Goal: Entertainment & Leisure: Consume media (video, audio)

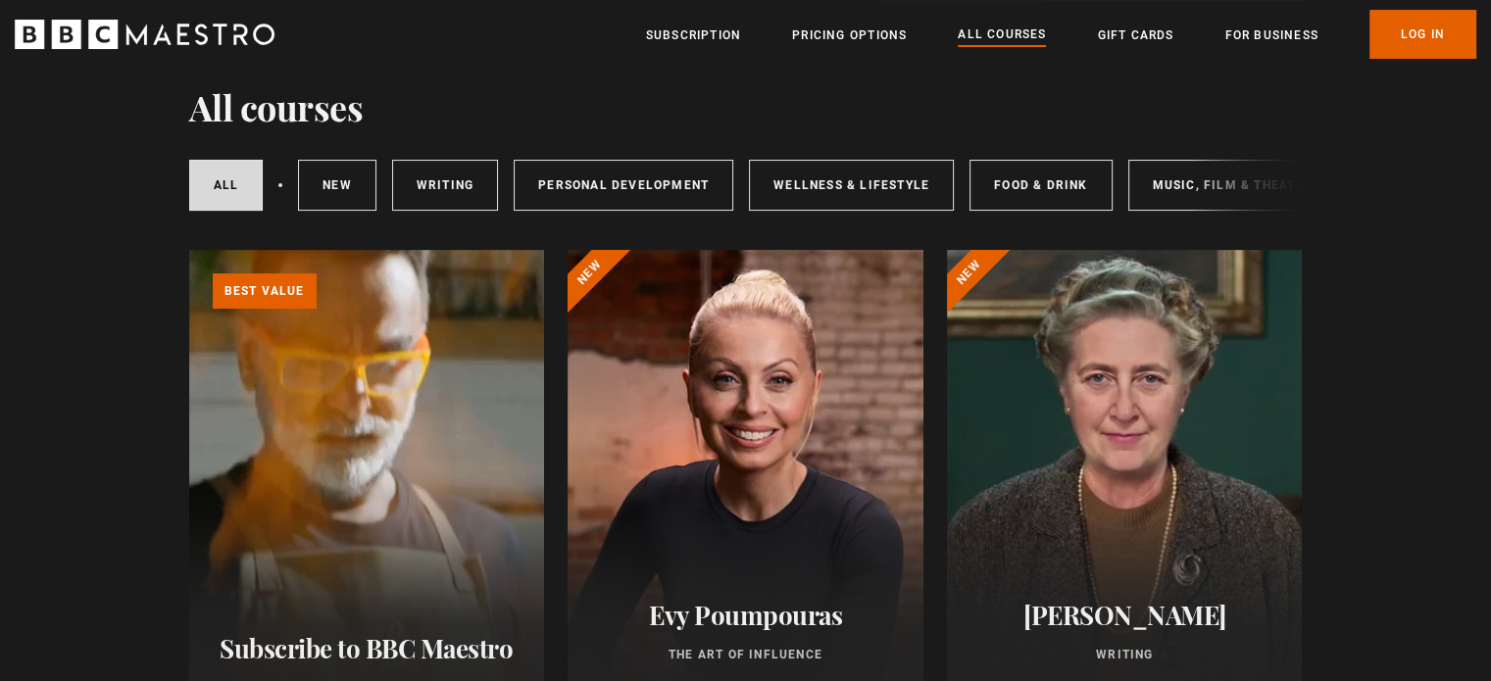
scroll to position [98, 0]
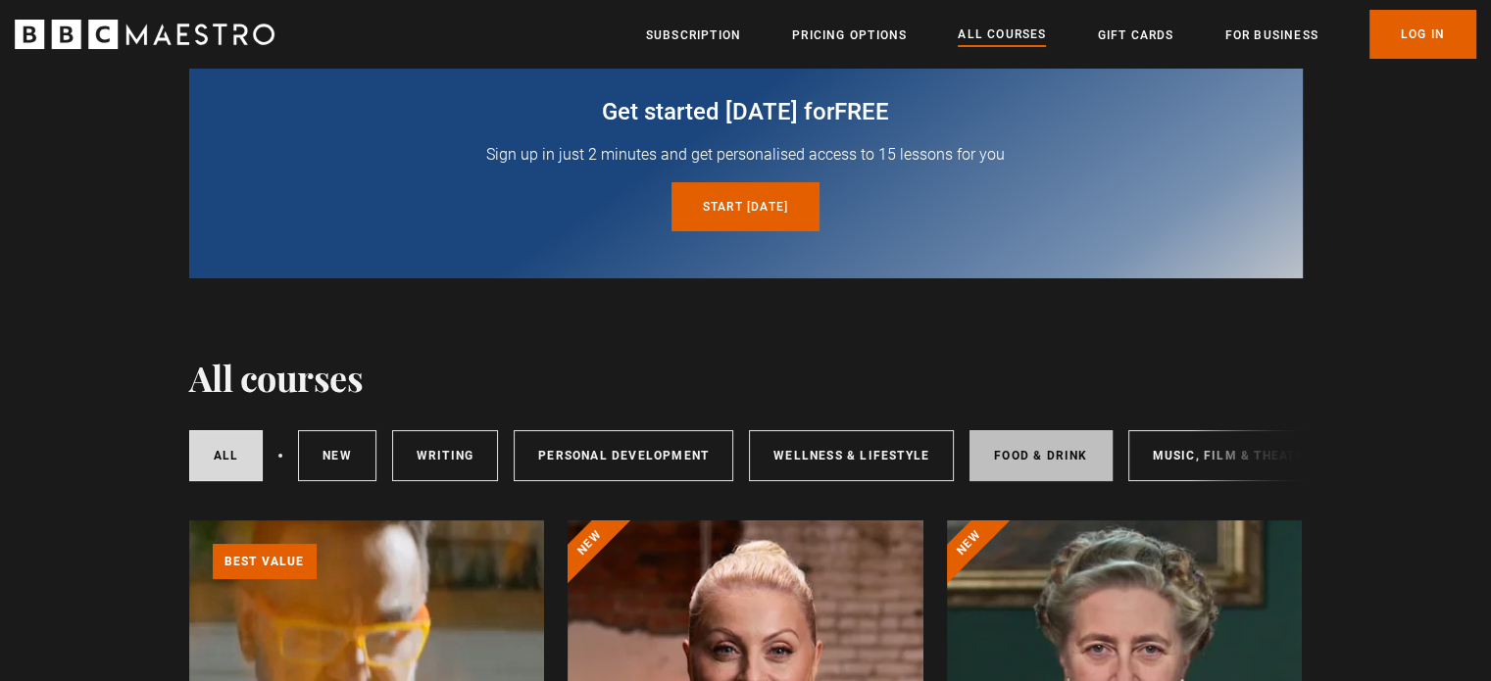
click at [1012, 447] on link "Food & Drink" at bounding box center [1040, 455] width 142 height 51
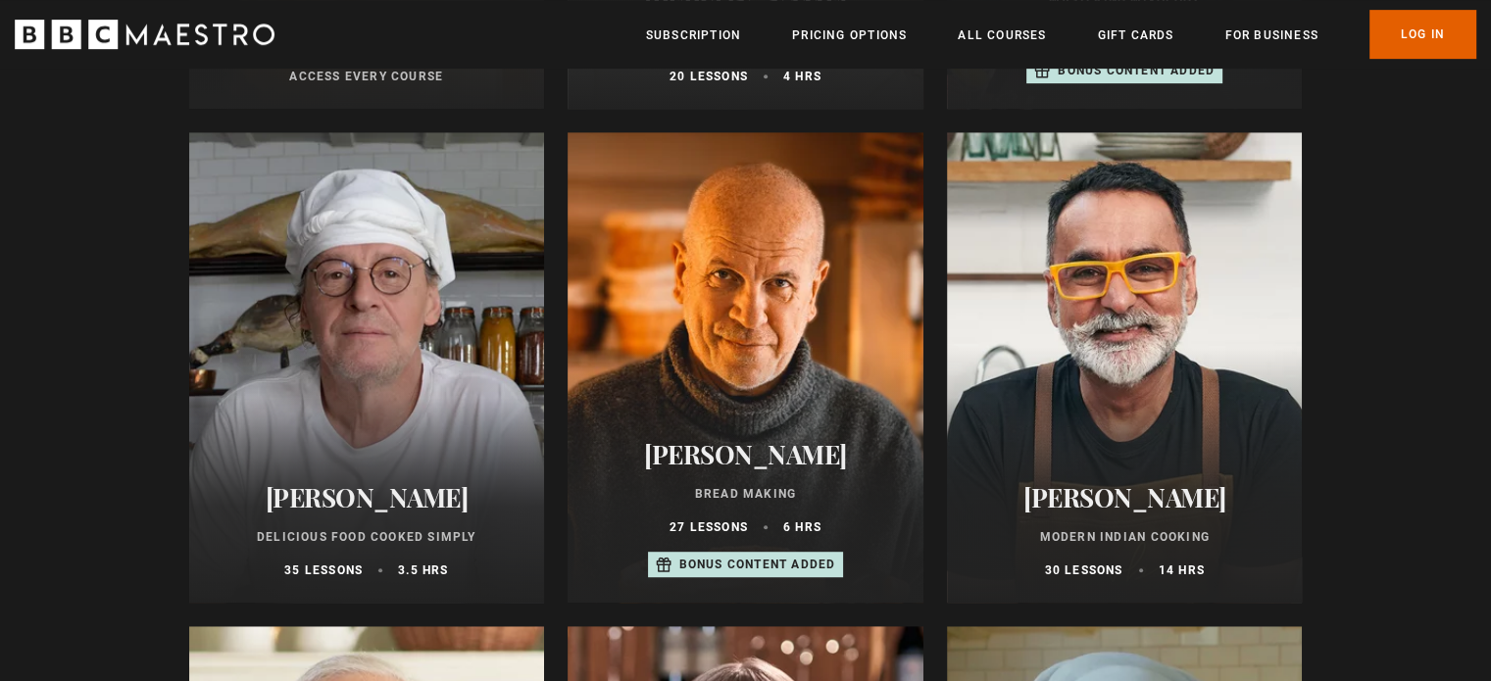
click at [1157, 501] on h2 "[PERSON_NAME]" at bounding box center [1124, 497] width 309 height 30
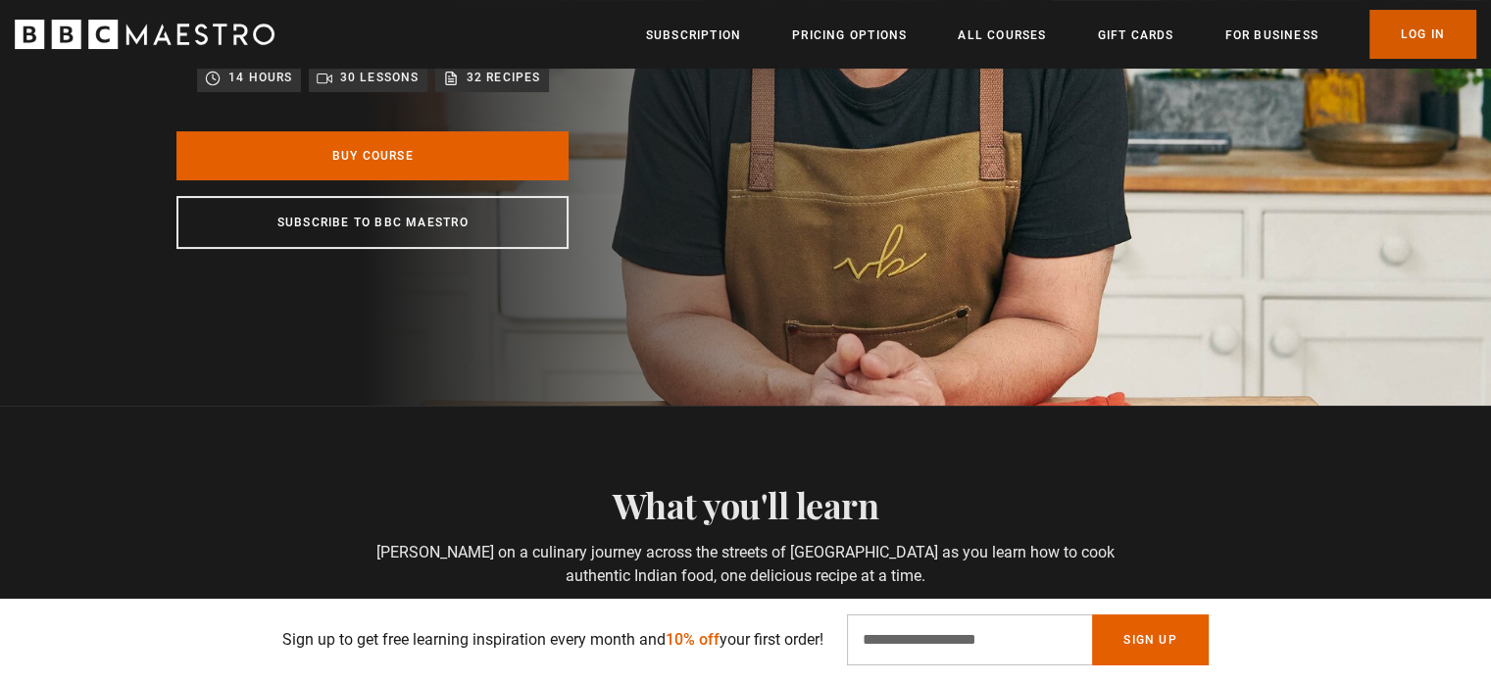
click at [1403, 40] on link "Log In" at bounding box center [1422, 34] width 107 height 49
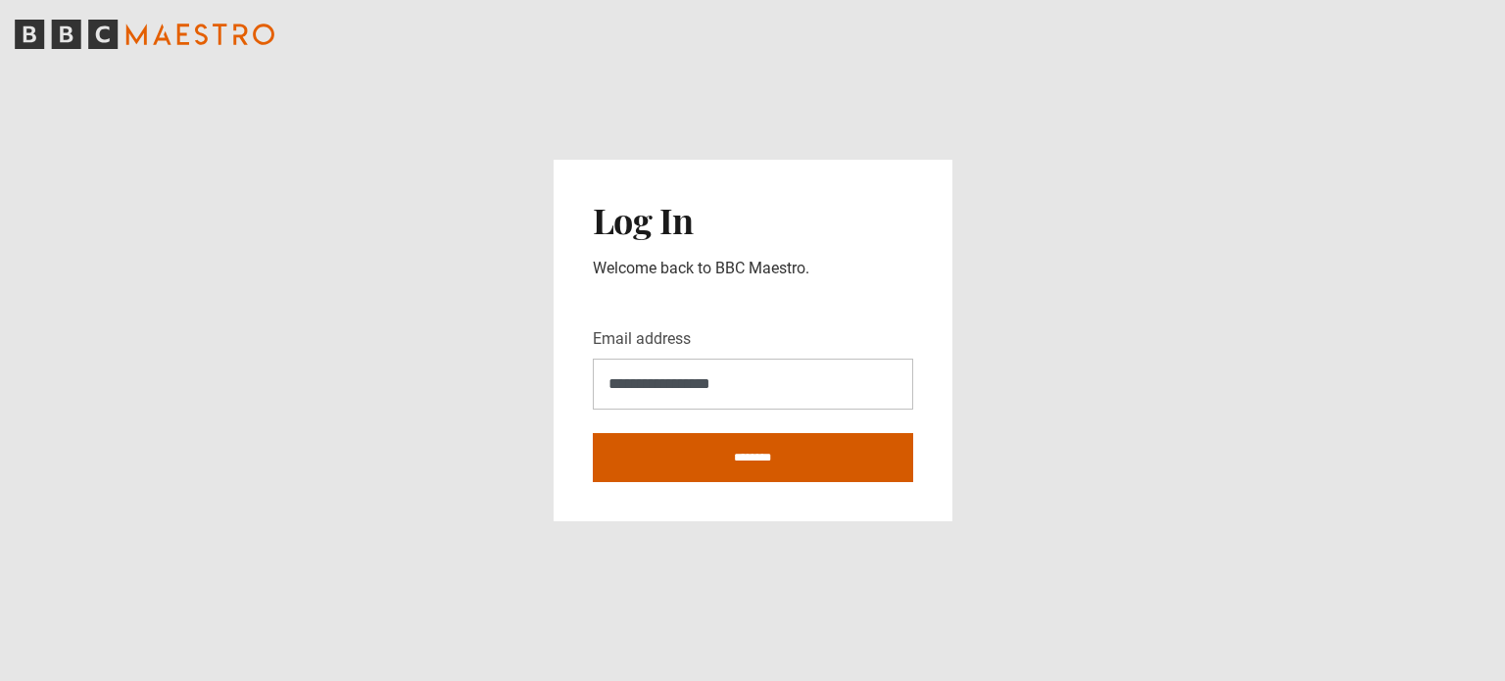
click at [776, 462] on input "********" at bounding box center [753, 457] width 320 height 49
type input "**********"
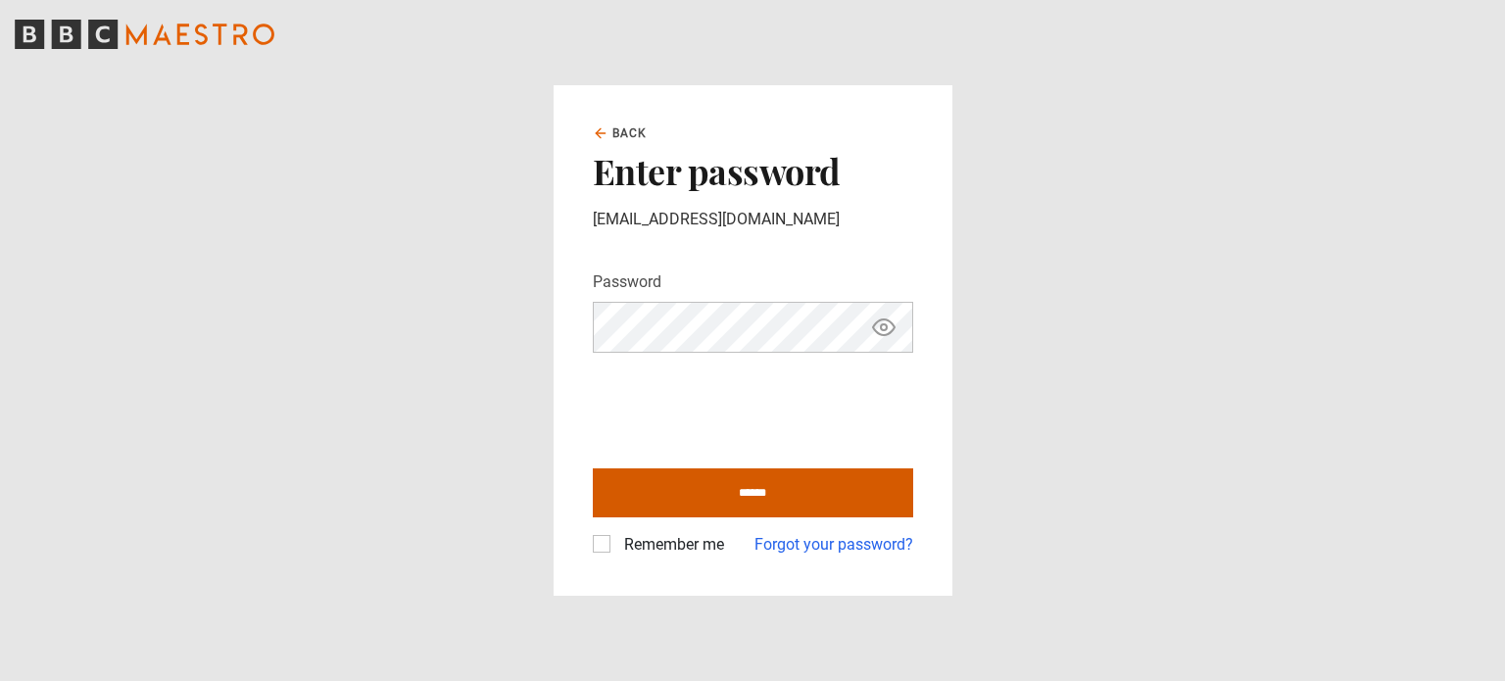
click at [758, 488] on input "******" at bounding box center [753, 492] width 320 height 49
type input "**********"
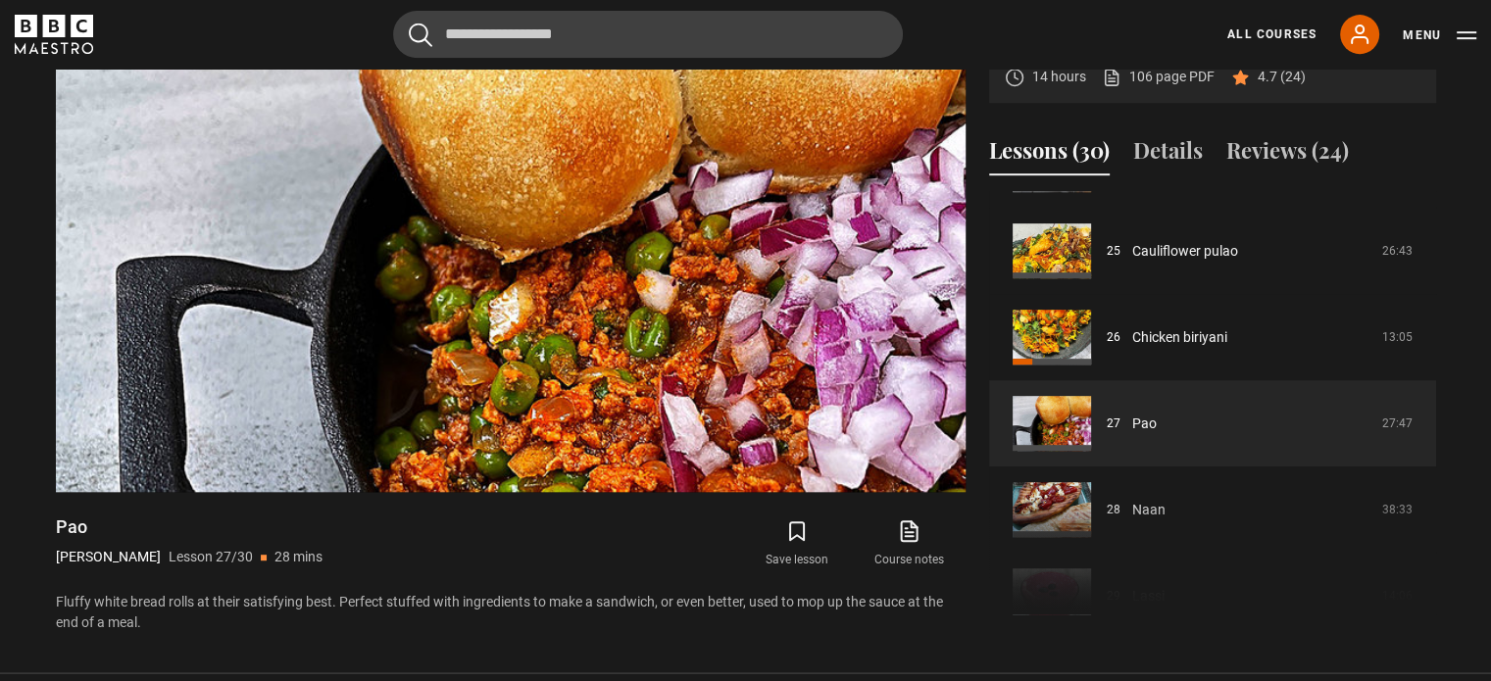
scroll to position [2152, 0]
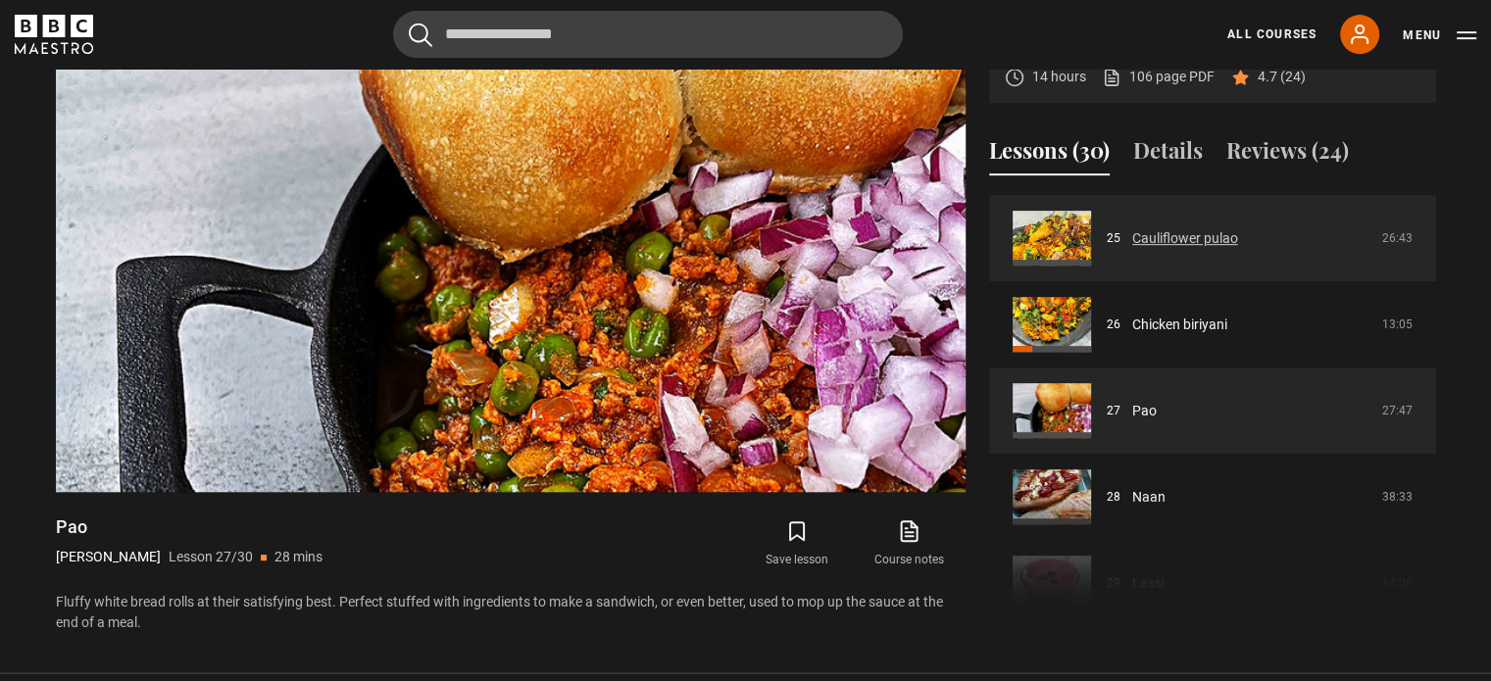
click at [1165, 238] on link "Cauliflower pulao" at bounding box center [1185, 238] width 106 height 21
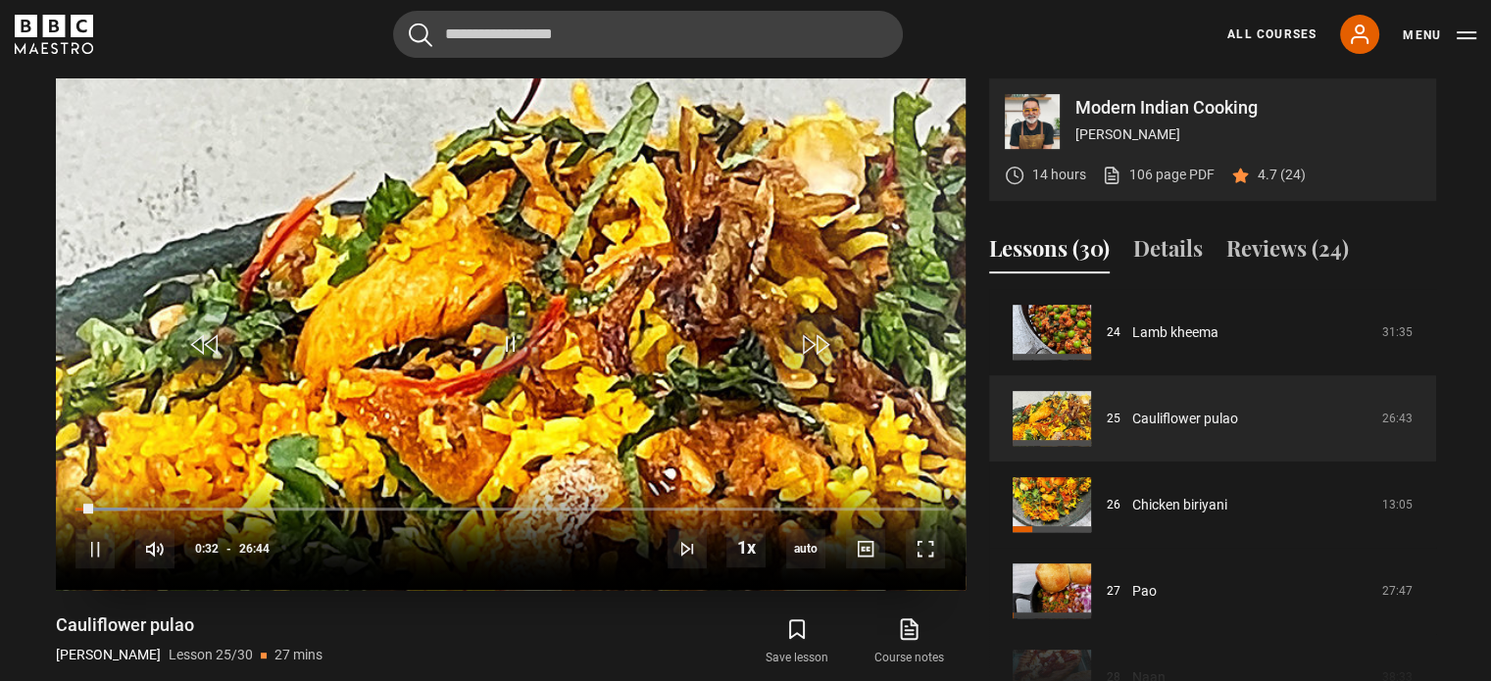
click at [611, 333] on video "Video Player" at bounding box center [511, 334] width 910 height 512
click at [510, 353] on span "Video Player" at bounding box center [509, 344] width 59 height 59
click at [510, 340] on span "Video Player" at bounding box center [509, 344] width 59 height 59
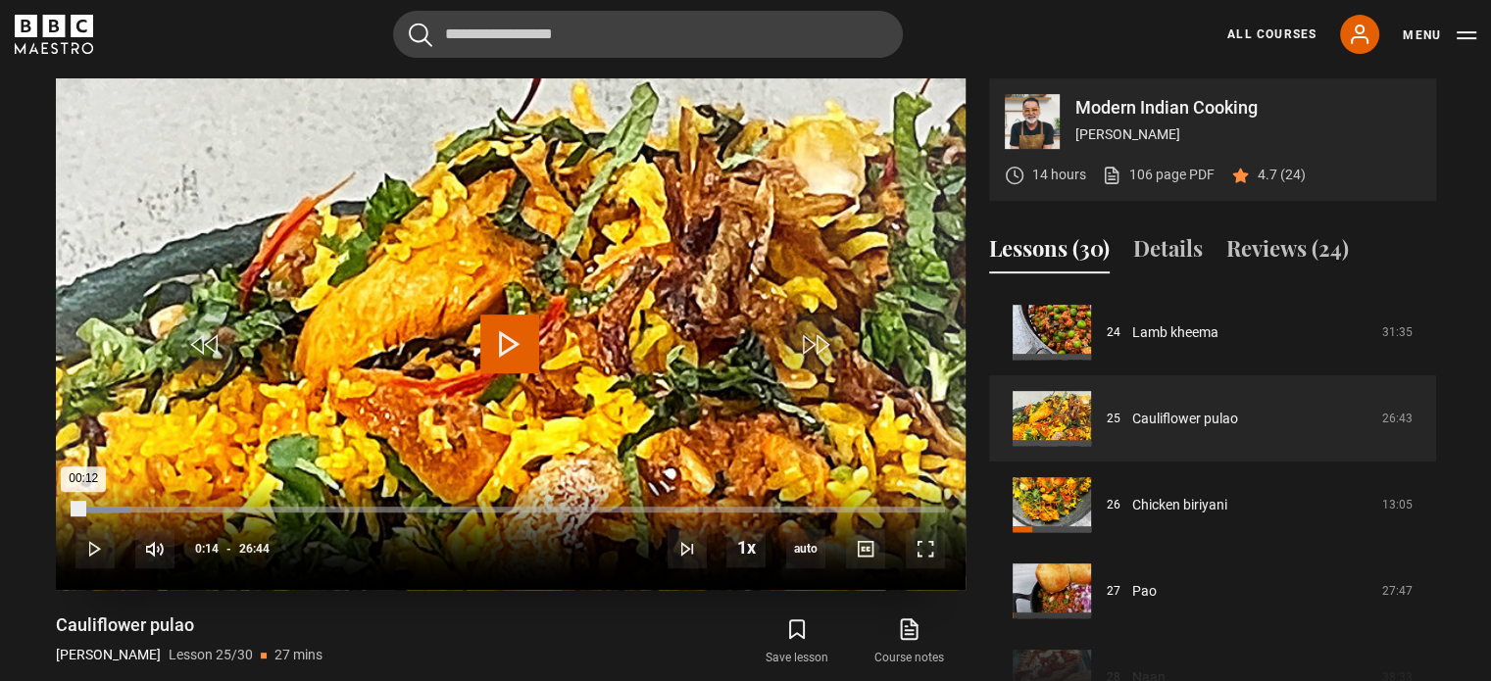
click at [82, 512] on div "00:12" at bounding box center [79, 510] width 8 height 6
click at [75, 509] on div "00:00" at bounding box center [75, 510] width 0 height 6
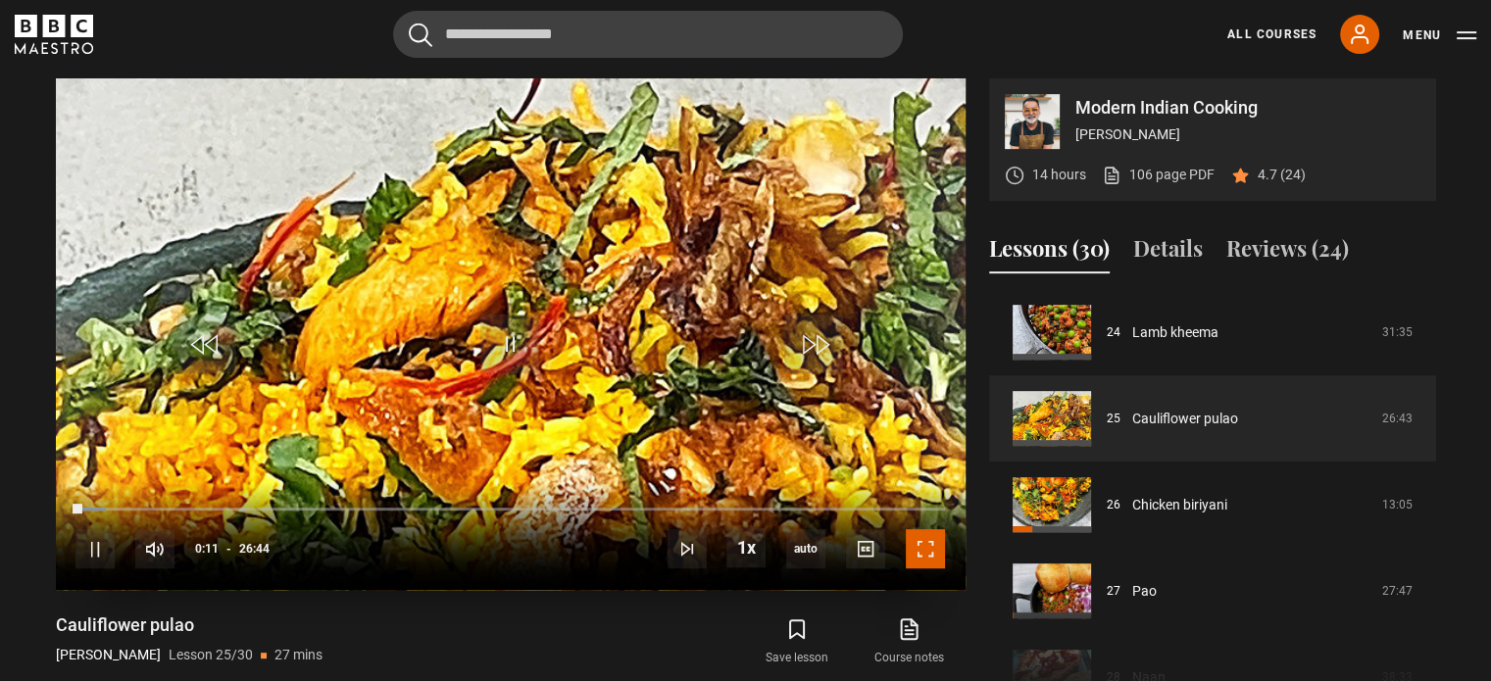
click at [921, 559] on span "Video Player" at bounding box center [925, 548] width 39 height 39
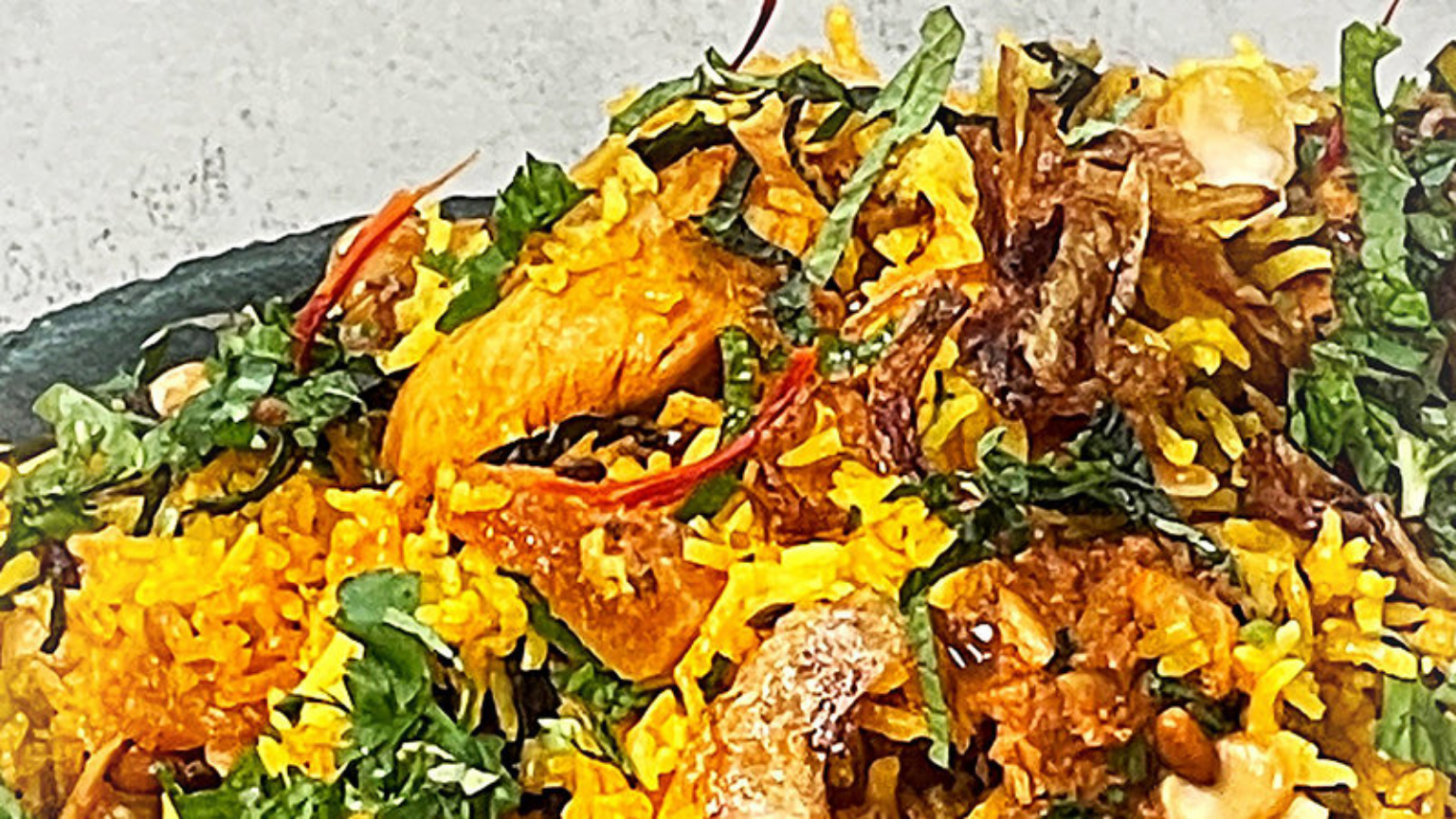
click at [1097, 269] on video "Video Player" at bounding box center [728, 409] width 1456 height 819
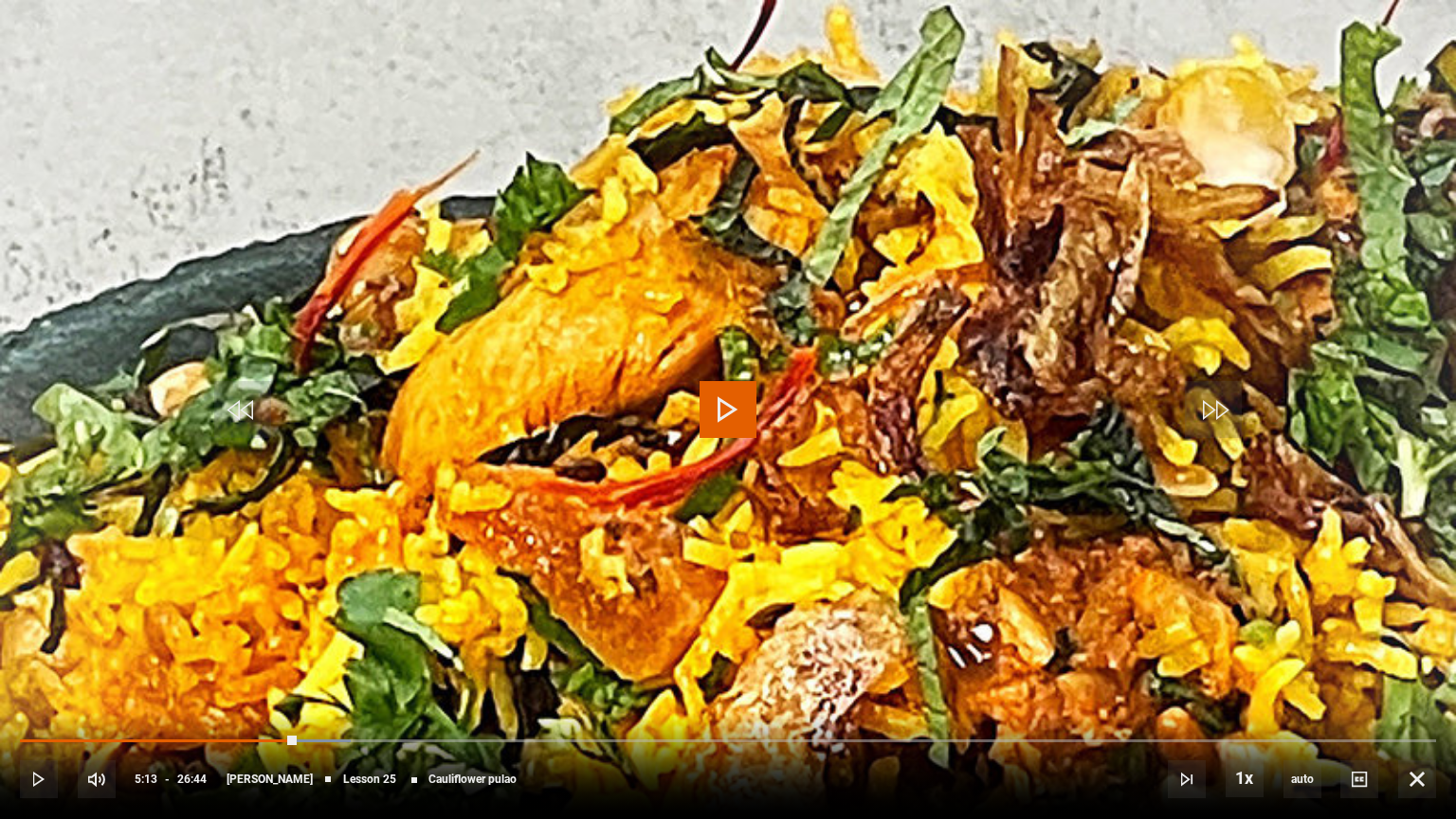
click at [725, 404] on span "Video Player" at bounding box center [728, 409] width 57 height 57
click at [727, 399] on span "Video Player" at bounding box center [728, 409] width 57 height 57
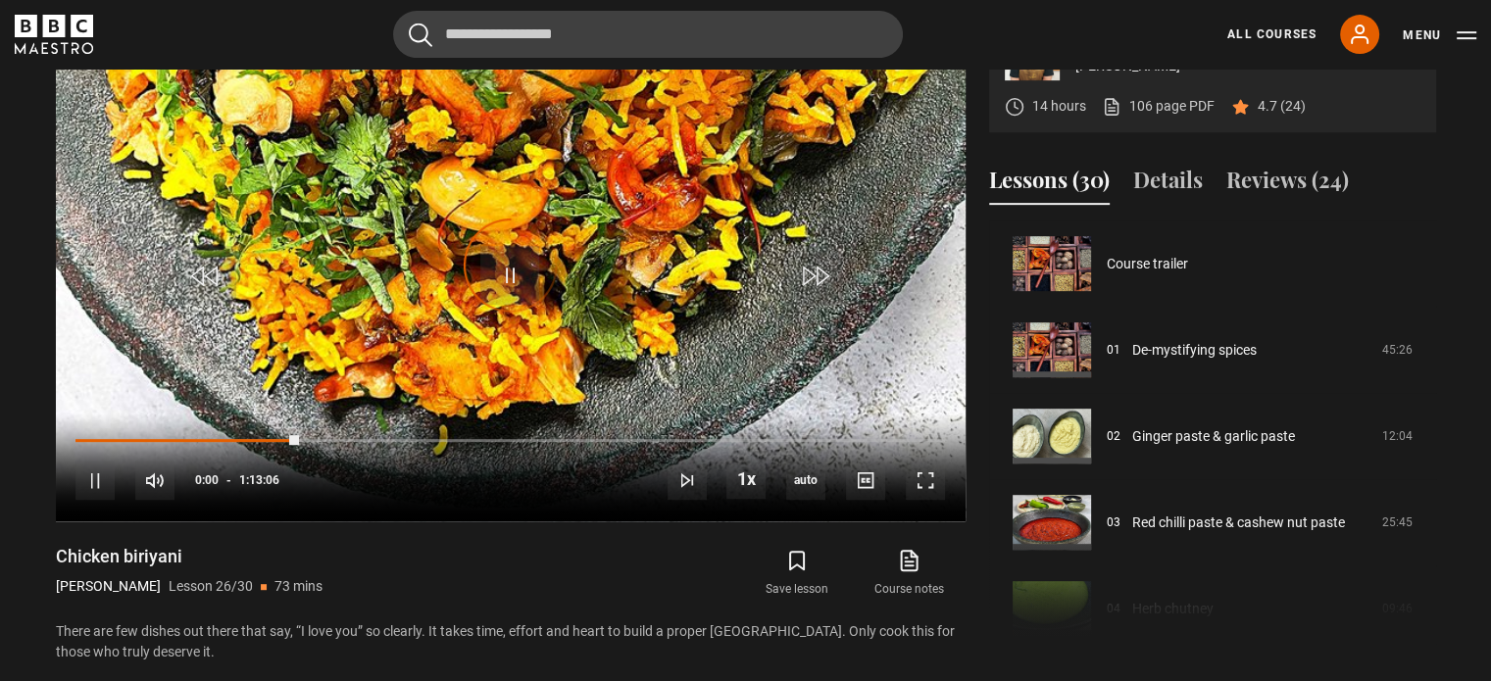
scroll to position [2156, 0]
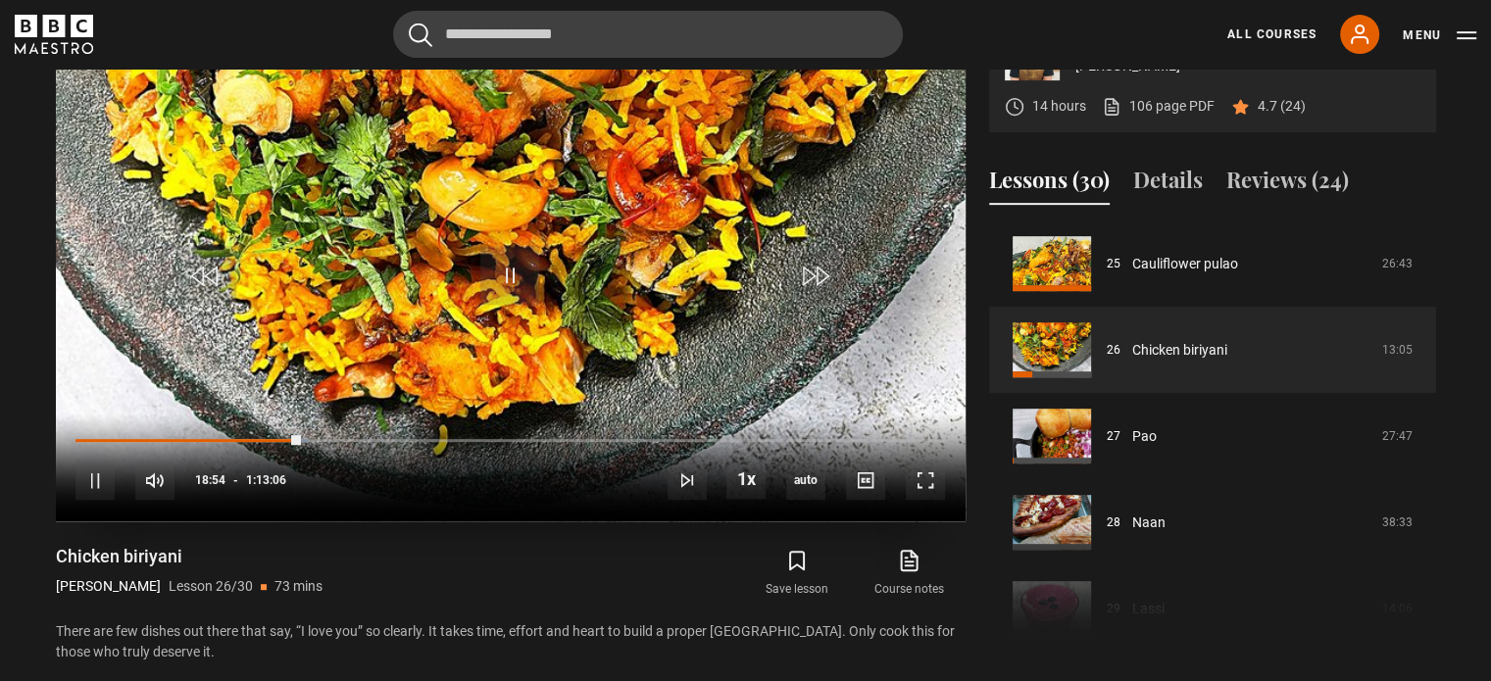
click at [459, 339] on video "Video Player" at bounding box center [511, 266] width 910 height 512
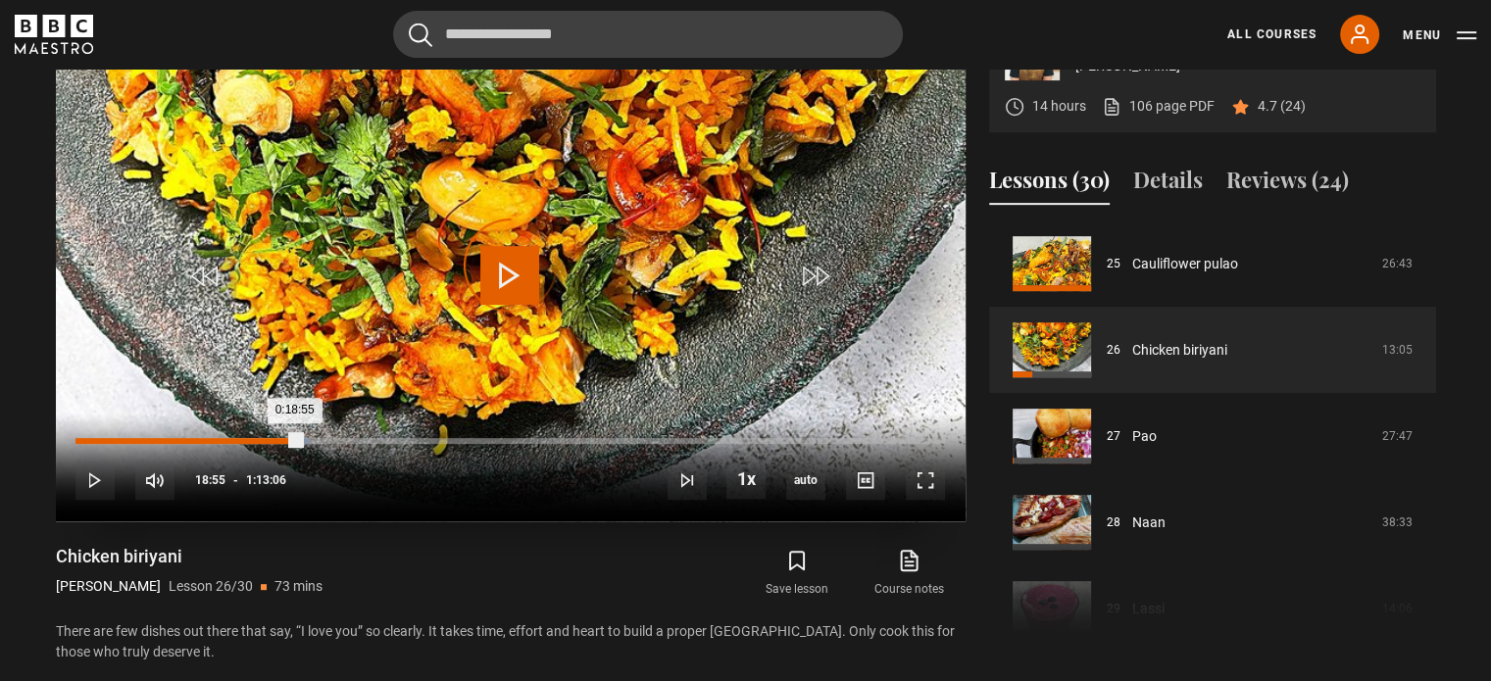
click at [273, 438] on div "0:16:39" at bounding box center [274, 441] width 3 height 6
click at [510, 270] on span "Video Player" at bounding box center [509, 275] width 59 height 59
click at [242, 438] on div "Loaded : 24.51% 0:14:01 0:14:01" at bounding box center [509, 441] width 868 height 6
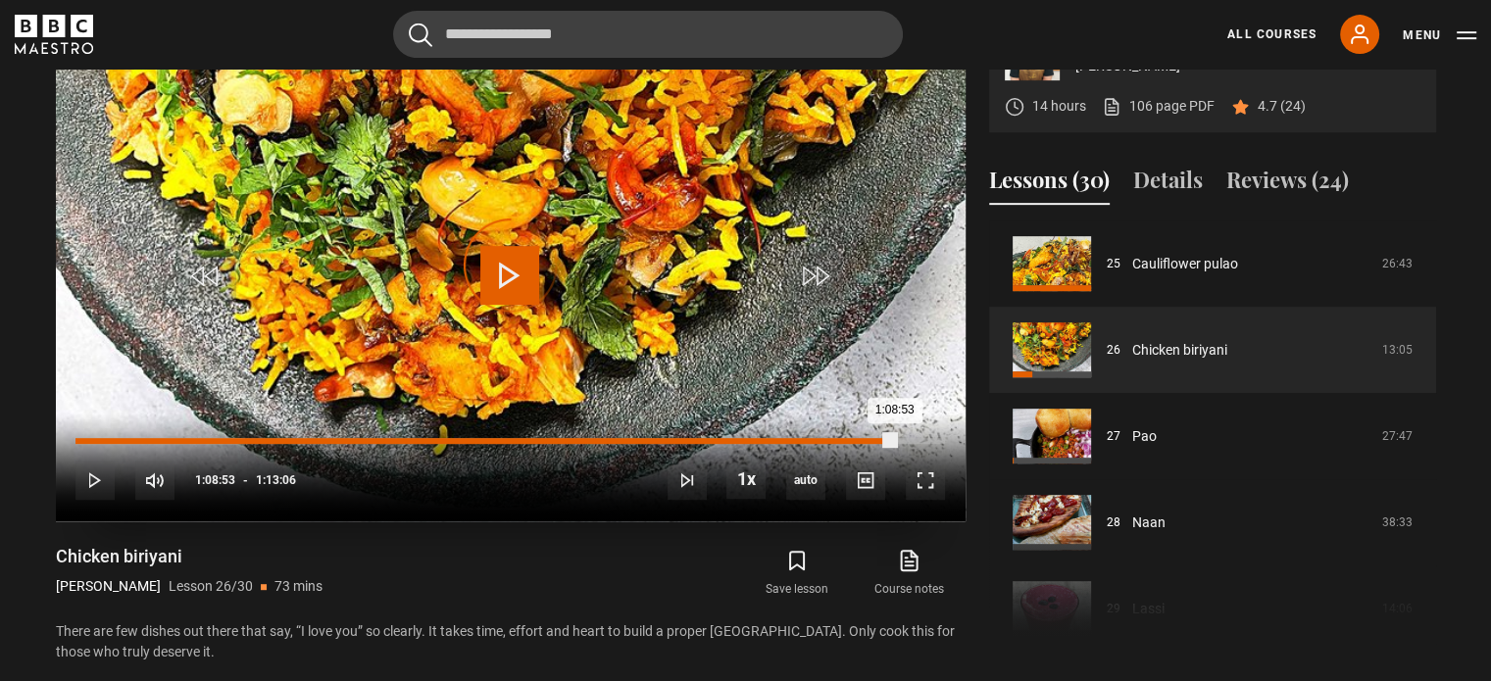
click at [894, 440] on div "Loaded : 19.49% 1:08:53 1:08:53" at bounding box center [509, 441] width 868 height 6
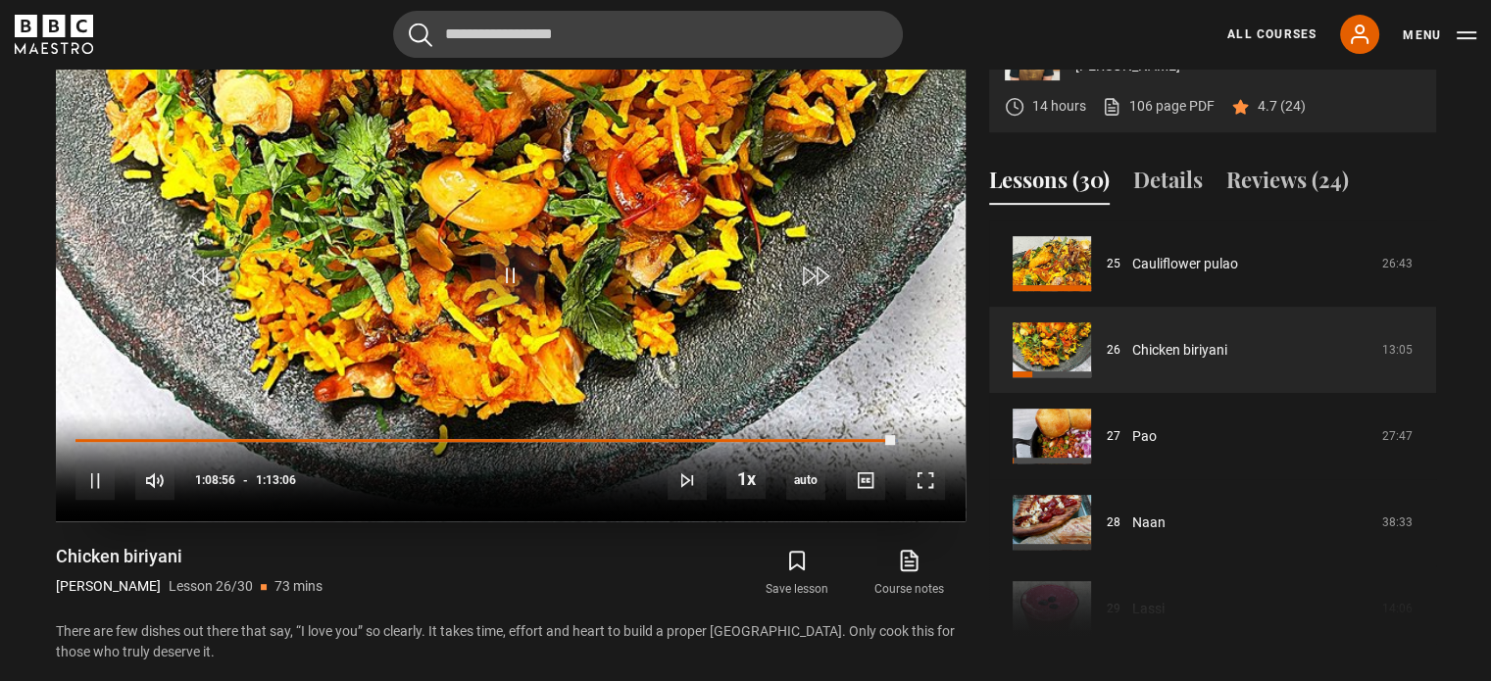
click at [455, 442] on div "10s Skip Back 10 seconds Pause 10s Skip Forward 10 seconds Loaded : 94.62% 0:31…" at bounding box center [511, 468] width 910 height 109
click at [455, 441] on div "10s Skip Back 10 seconds Pause 10s Skip Forward 10 seconds Loaded : 94.85% 0:31…" at bounding box center [511, 468] width 910 height 109
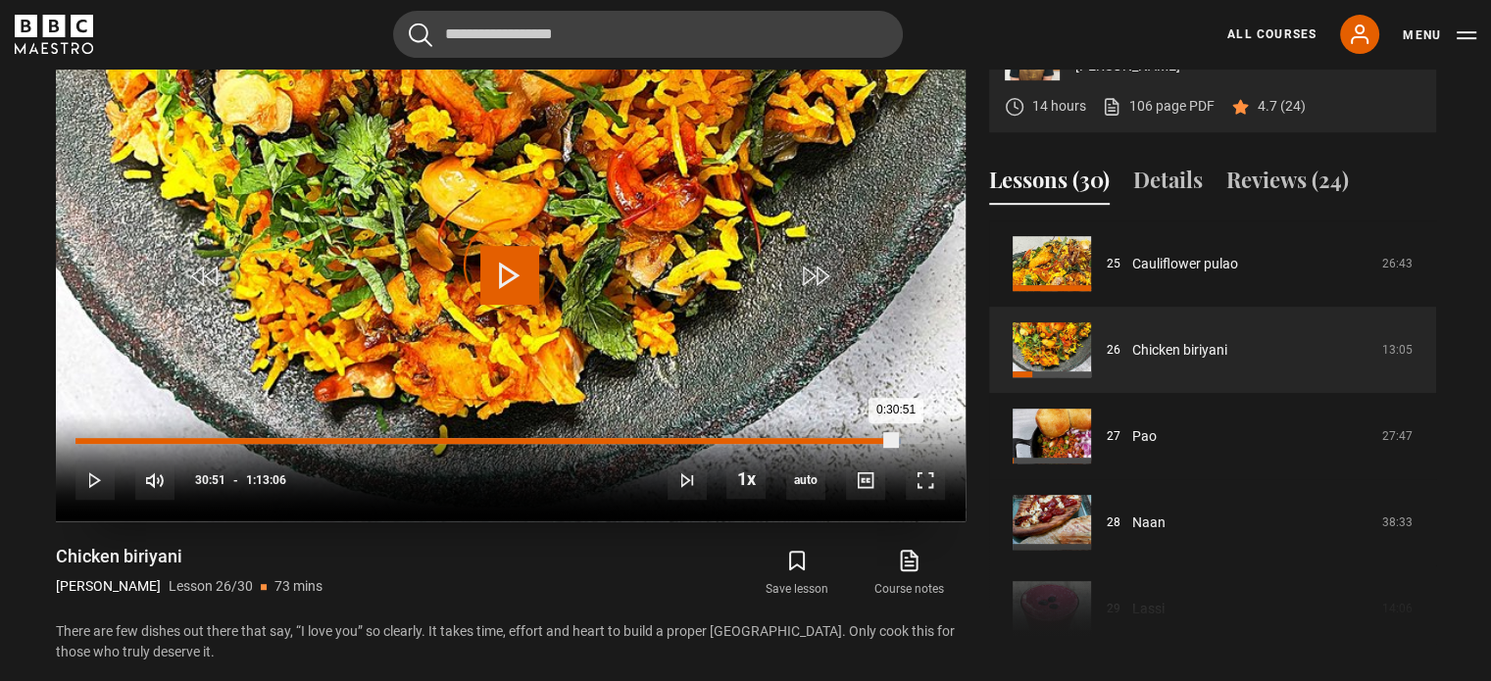
click at [442, 438] on div "0:30:51" at bounding box center [485, 441] width 820 height 6
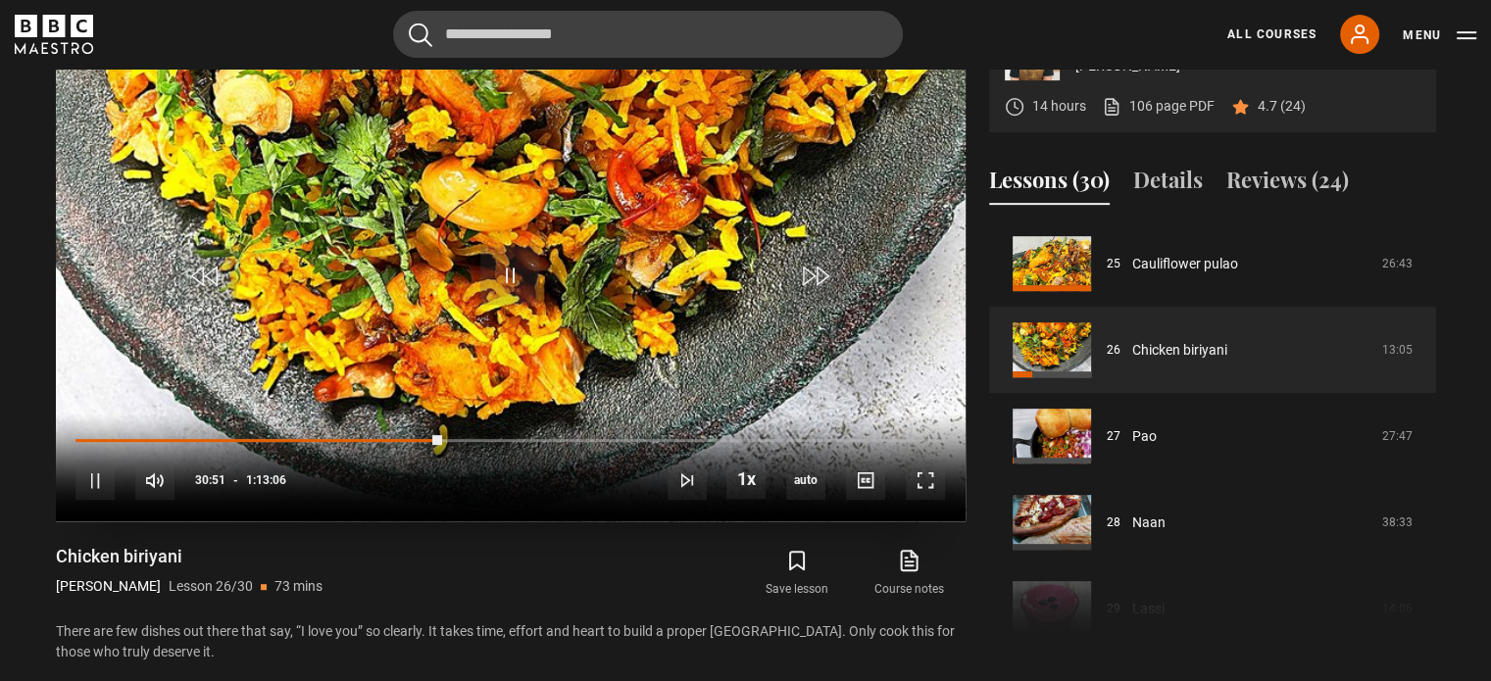
click at [431, 345] on video "Video Player" at bounding box center [511, 266] width 910 height 512
click at [419, 431] on div "10s Skip Back 10 seconds Play 10s Skip Forward 10 seconds Loaded : 0.00% 0:30:2…" at bounding box center [511, 468] width 910 height 109
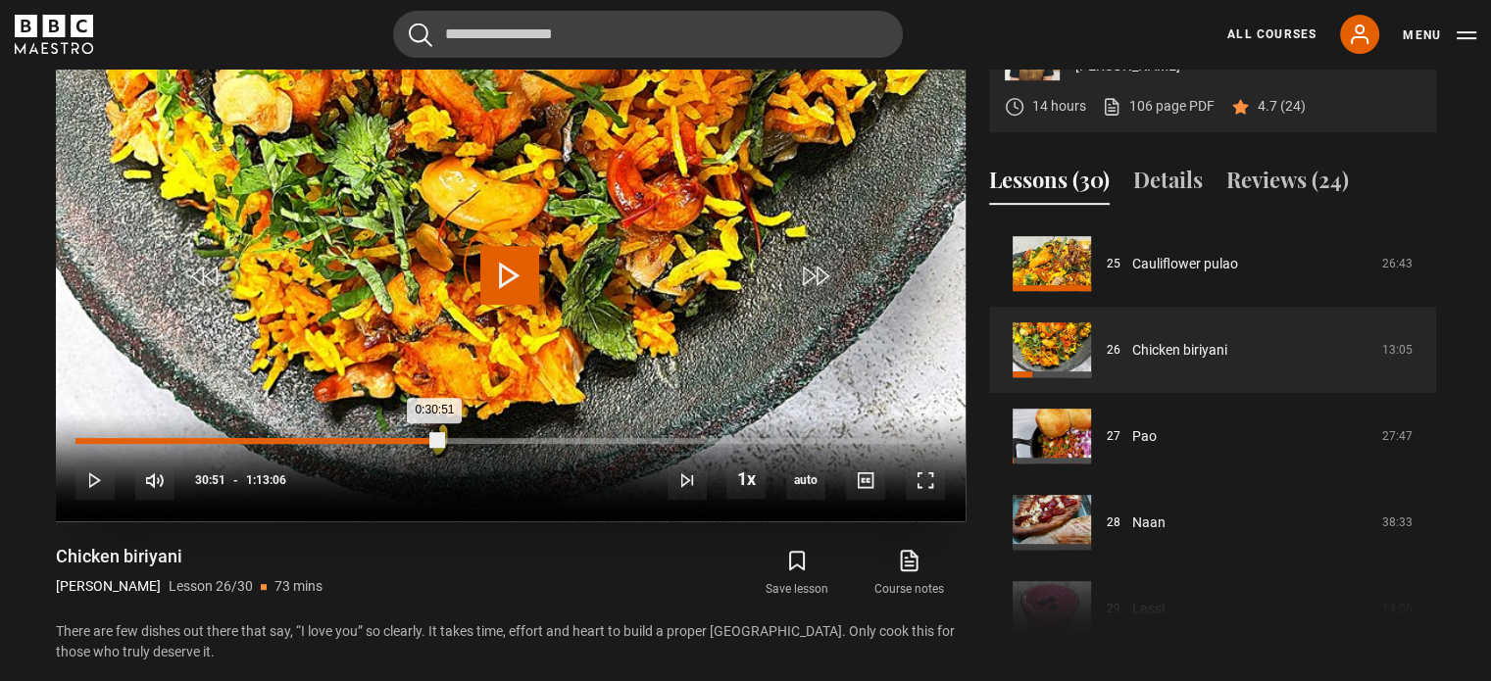
click at [418, 439] on div "0:30:51" at bounding box center [258, 441] width 367 height 6
click at [141, 439] on div "0:05:31" at bounding box center [142, 441] width 3 height 6
click at [514, 274] on span "Video Player" at bounding box center [509, 275] width 59 height 59
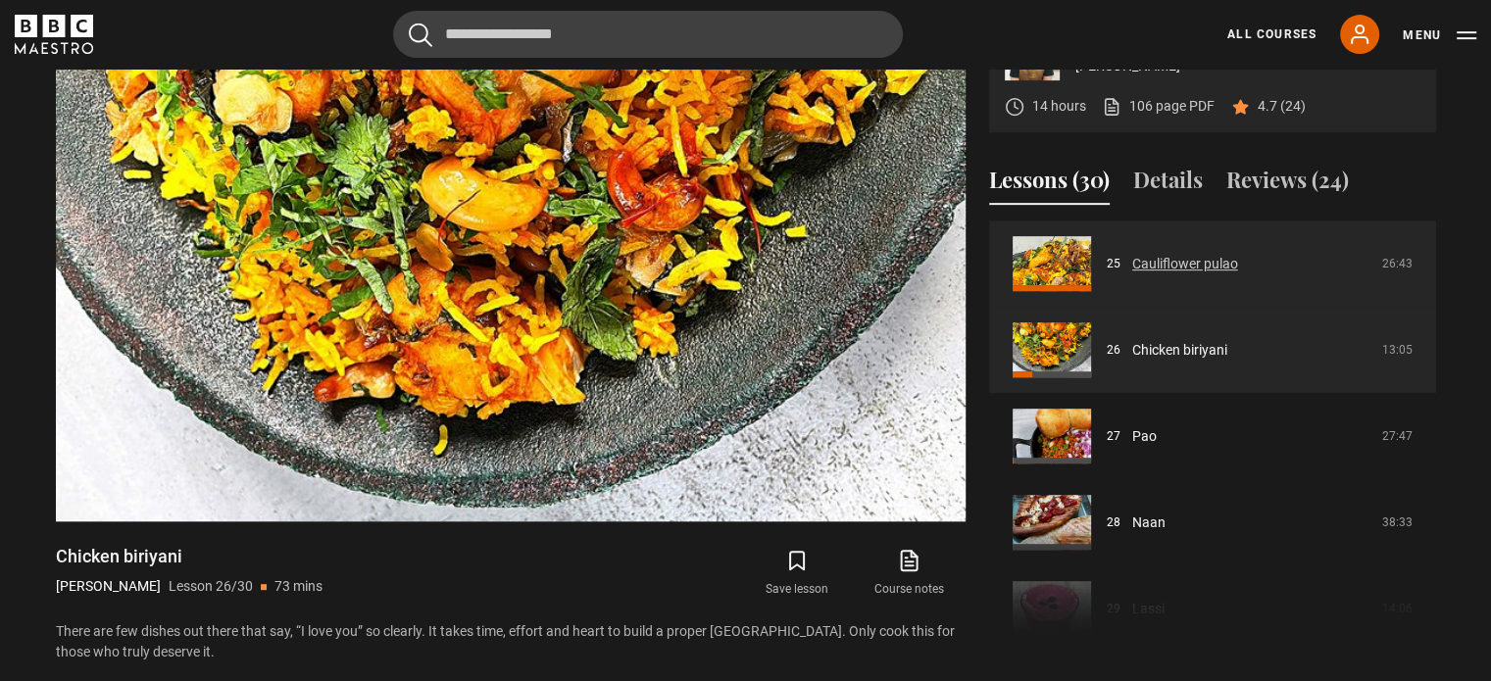
click at [1132, 254] on link "Cauliflower pulao" at bounding box center [1185, 264] width 106 height 21
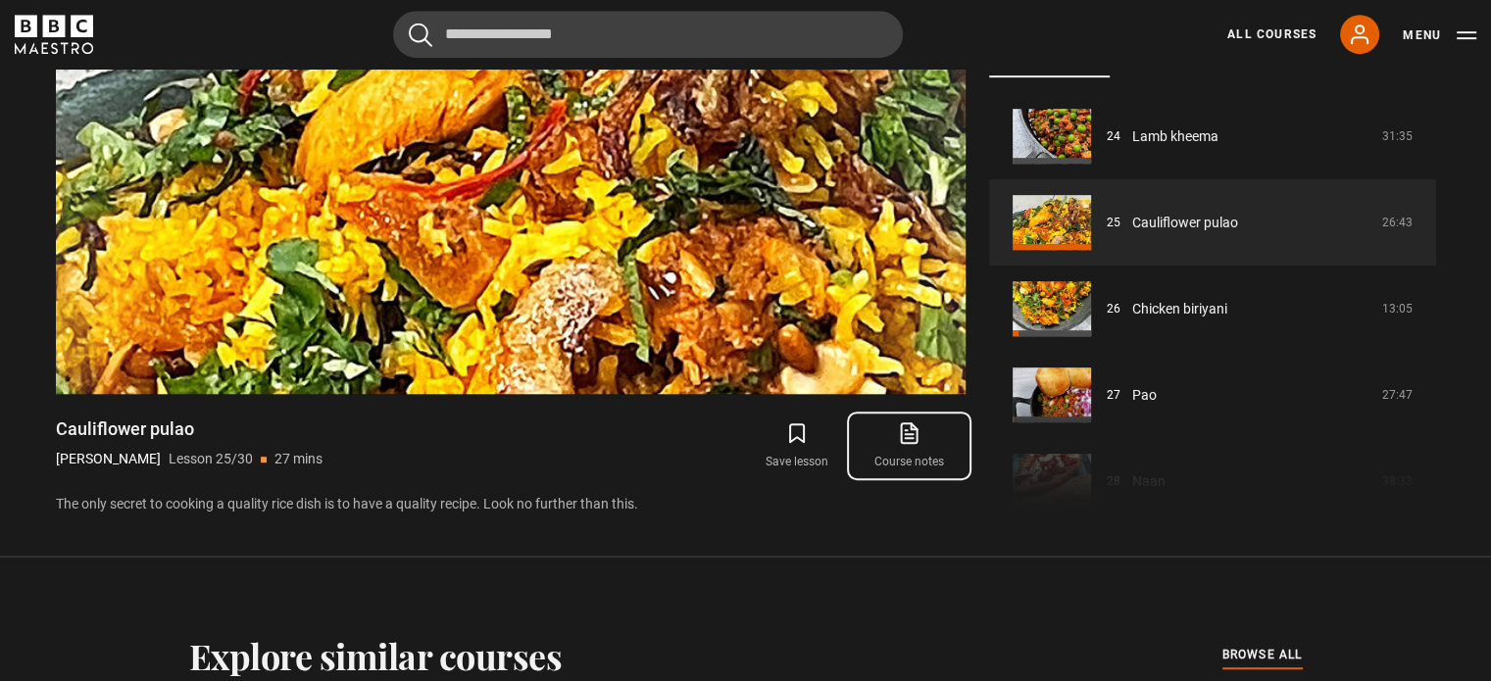
click at [903, 434] on icon at bounding box center [909, 433] width 25 height 24
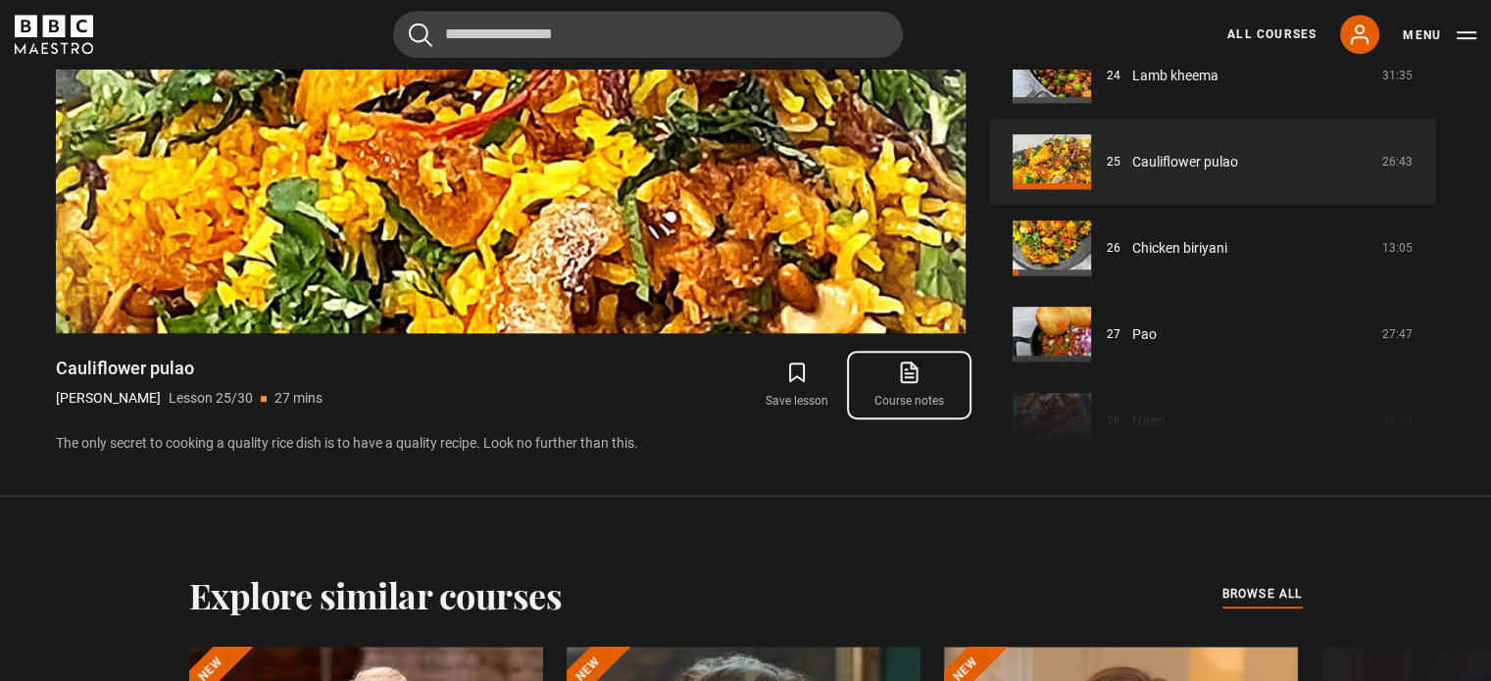
scroll to position [1082, 0]
